Goal: Check status: Check status

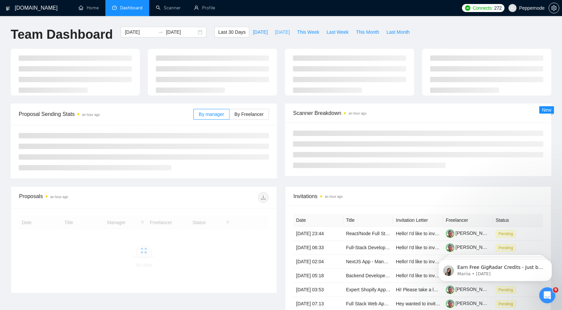
click at [280, 31] on span "[DATE]" at bounding box center [282, 31] width 15 height 7
type input "[DATE]"
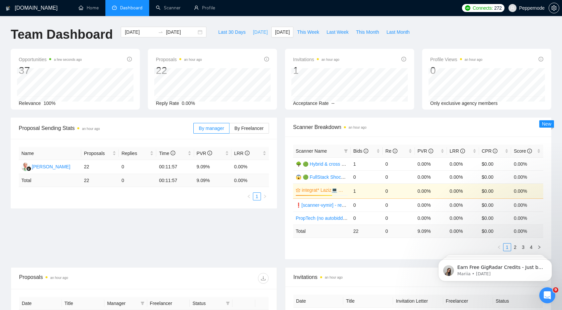
click at [255, 33] on span "[DATE]" at bounding box center [260, 31] width 15 height 7
type input "[DATE]"
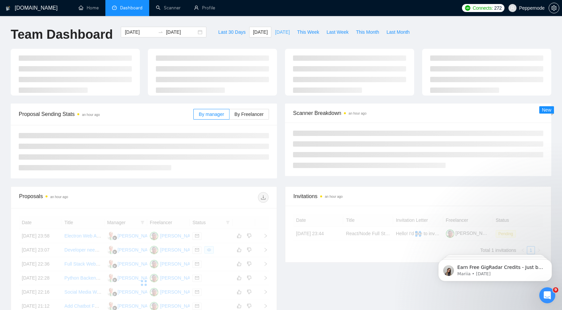
click at [285, 33] on span "[DATE]" at bounding box center [282, 31] width 15 height 7
type input "[DATE]"
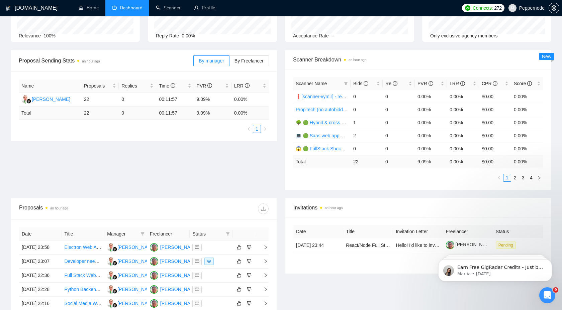
scroll to position [68, 0]
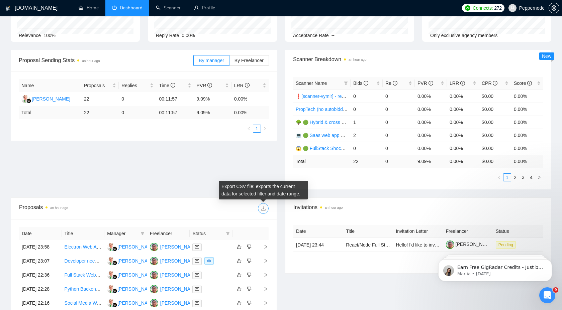
click at [262, 209] on icon "download" at bounding box center [262, 208] width 5 height 5
